Goal: Information Seeking & Learning: Learn about a topic

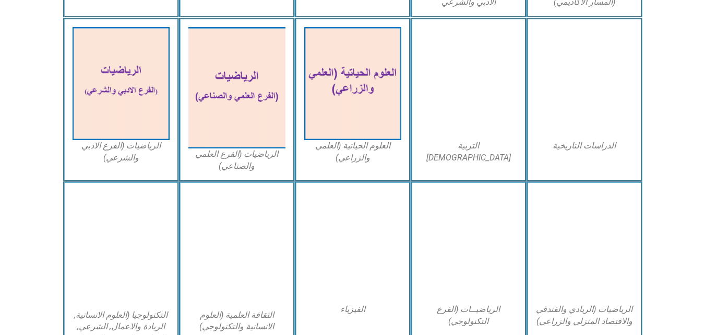
scroll to position [470, 0]
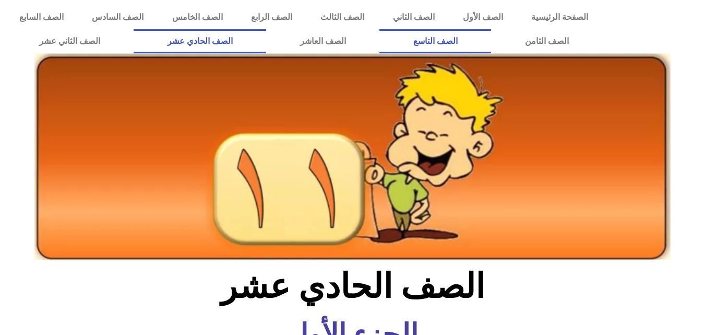
click at [379, 29] on link "الصف التاسع" at bounding box center [435, 41] width 112 height 24
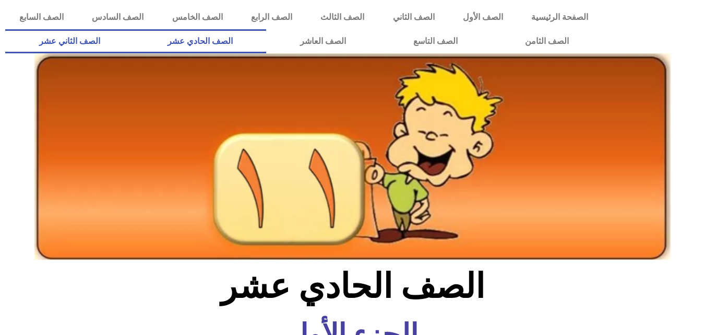
click at [134, 38] on link "الصف الثاني عشر" at bounding box center [69, 41] width 128 height 24
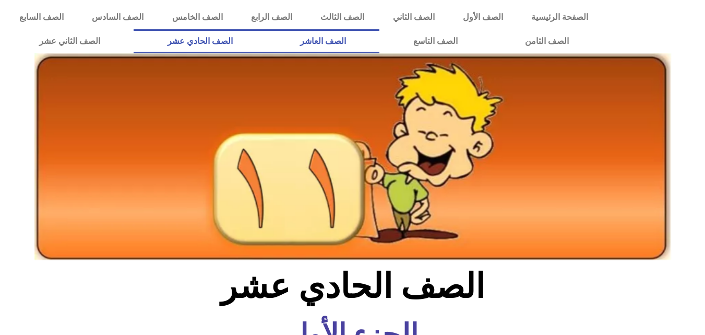
click at [379, 34] on link "الصف العاشر" at bounding box center [322, 41] width 113 height 24
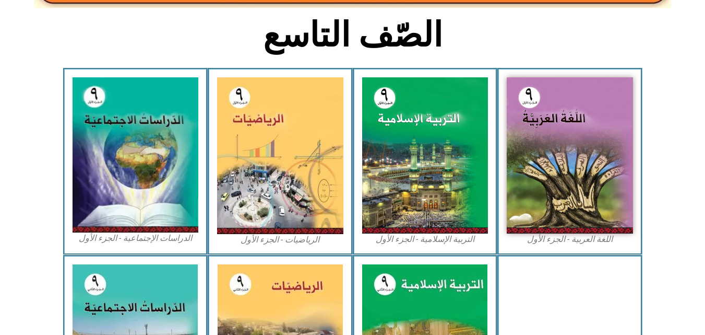
scroll to position [272, 0]
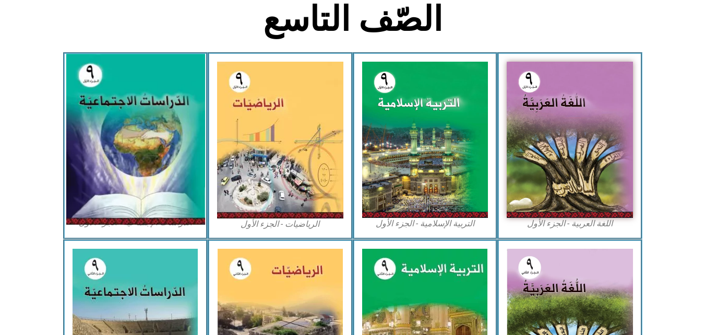
click at [172, 144] on img at bounding box center [135, 139] width 139 height 171
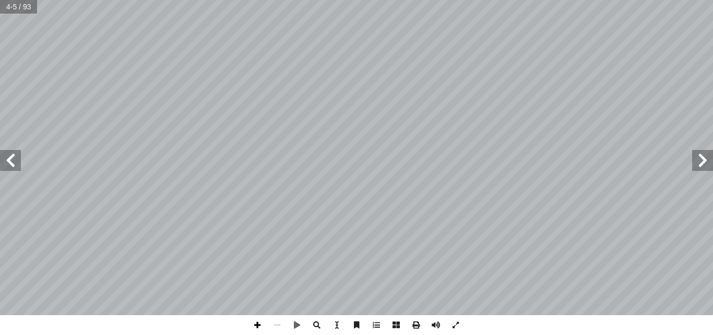
click at [251, 321] on span at bounding box center [257, 325] width 20 height 20
click at [16, 160] on span at bounding box center [10, 160] width 21 height 21
click at [16, 161] on span at bounding box center [10, 160] width 21 height 21
click at [7, 165] on span at bounding box center [10, 160] width 21 height 21
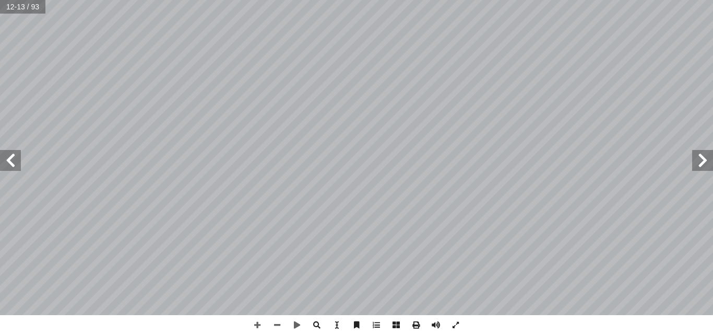
click at [15, 159] on span at bounding box center [10, 160] width 21 height 21
click at [711, 158] on span at bounding box center [702, 160] width 21 height 21
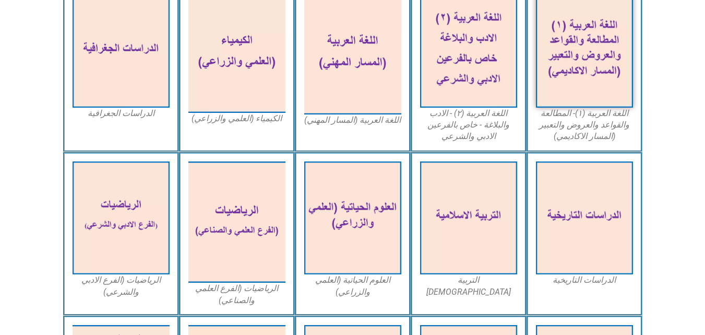
scroll to position [334, 0]
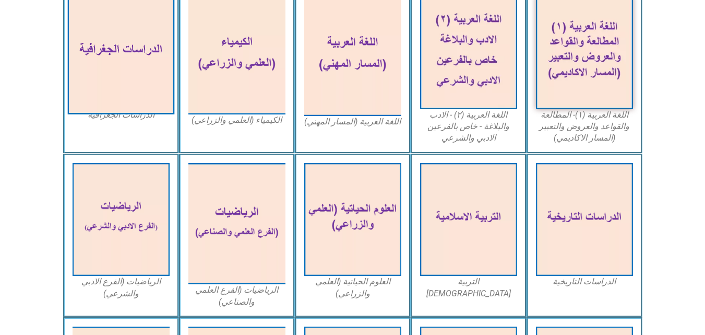
click at [113, 100] on img at bounding box center [120, 52] width 107 height 124
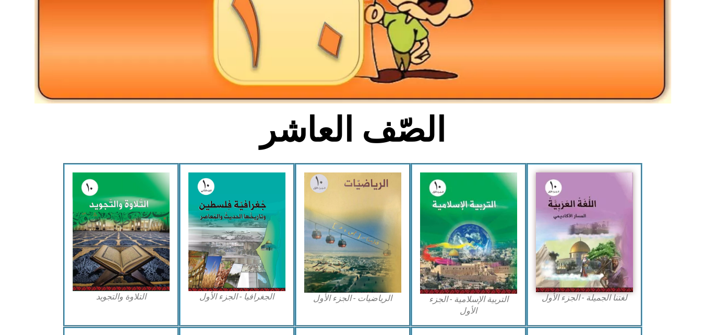
scroll to position [176, 0]
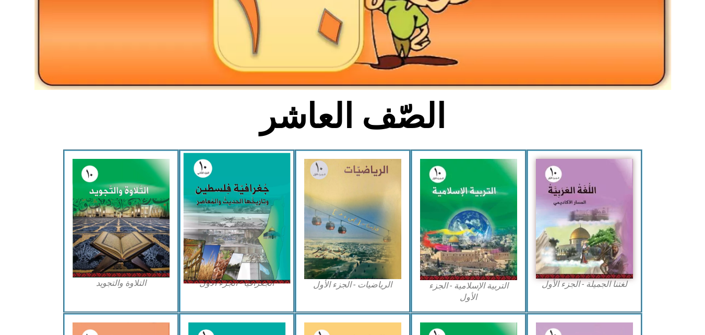
click at [279, 210] on img at bounding box center [236, 218] width 107 height 130
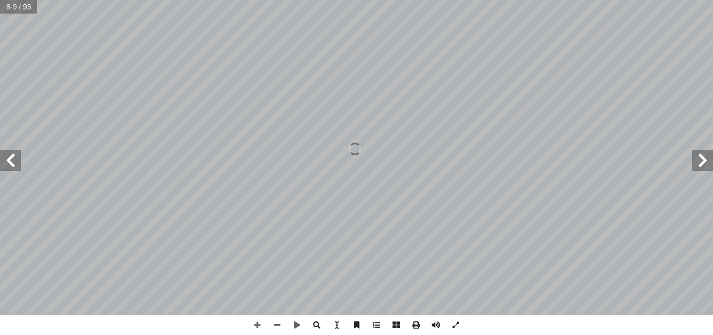
click at [14, 160] on span at bounding box center [10, 160] width 21 height 21
click at [14, 165] on span at bounding box center [10, 160] width 21 height 21
click at [704, 170] on span at bounding box center [702, 160] width 21 height 21
click at [15, 164] on span at bounding box center [10, 160] width 21 height 21
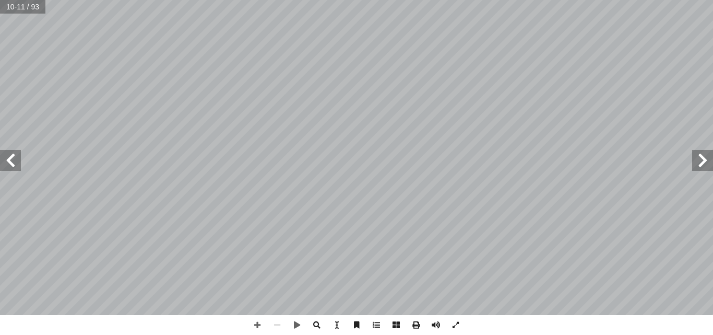
click at [711, 164] on span at bounding box center [702, 160] width 21 height 21
click at [11, 159] on span at bounding box center [10, 160] width 21 height 21
click at [11, 160] on span at bounding box center [10, 160] width 21 height 21
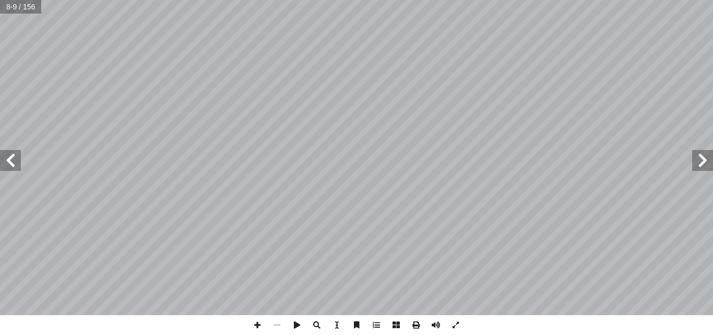
click at [11, 160] on span at bounding box center [10, 160] width 21 height 21
click at [699, 164] on span at bounding box center [702, 160] width 21 height 21
click at [5, 165] on span at bounding box center [10, 160] width 21 height 21
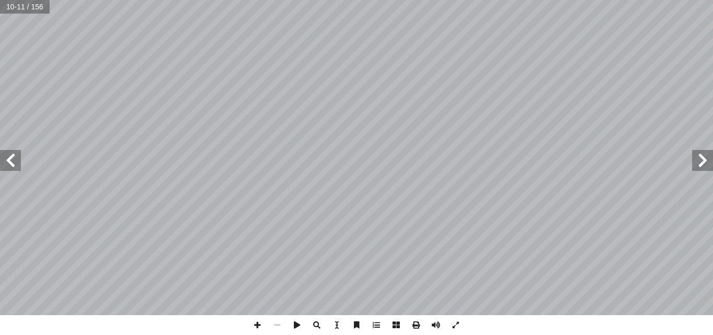
click at [5, 165] on span at bounding box center [10, 160] width 21 height 21
click at [19, 160] on span at bounding box center [10, 160] width 21 height 21
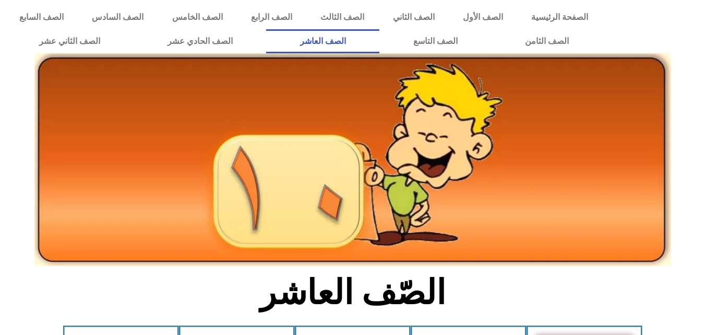
scroll to position [176, 0]
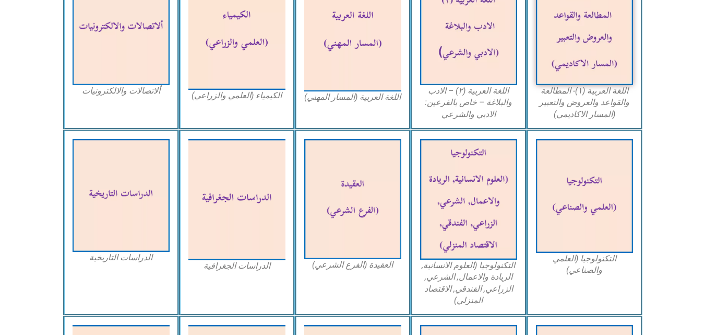
scroll to position [399, 0]
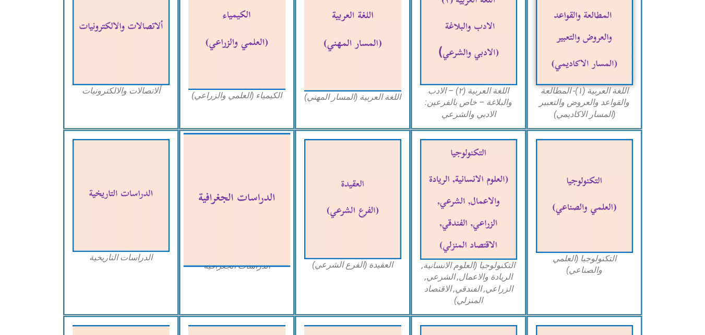
click at [256, 180] on img at bounding box center [236, 200] width 107 height 134
